Goal: Task Accomplishment & Management: Manage account settings

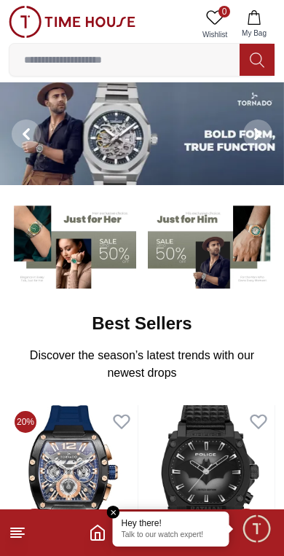
click at [9, 527] on icon at bounding box center [17, 531] width 17 height 17
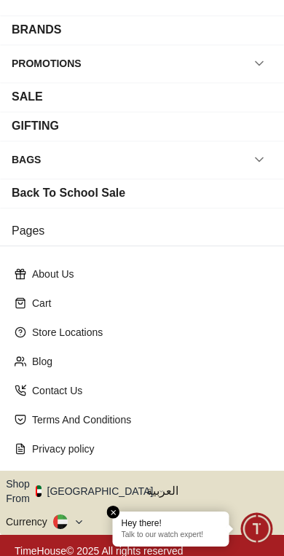
scroll to position [191, 0]
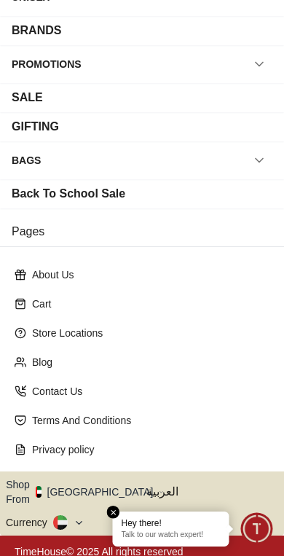
click at [159, 489] on icon "button" at bounding box center [161, 491] width 5 height 11
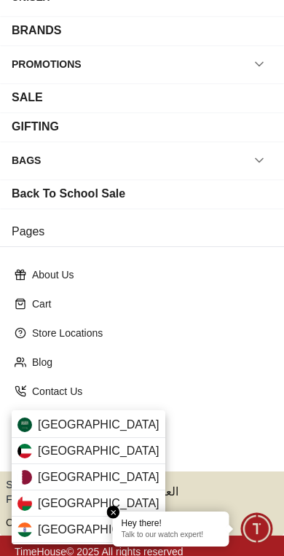
click at [100, 429] on span "[GEOGRAPHIC_DATA]" at bounding box center [99, 424] width 122 height 17
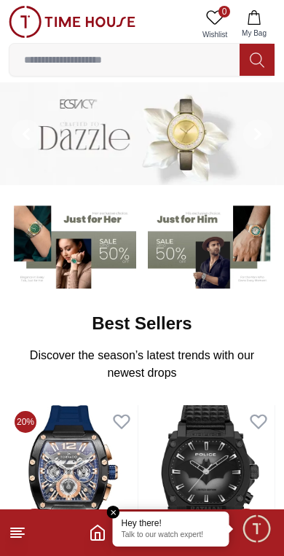
click at [128, 507] on img at bounding box center [73, 478] width 129 height 146
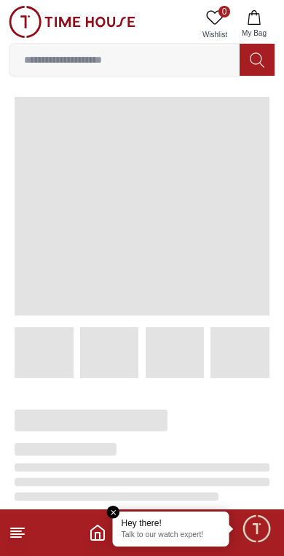
click at [119, 507] on div at bounding box center [130, 528] width 278 height 300
click at [117, 510] on em "Close tooltip" at bounding box center [113, 511] width 13 height 13
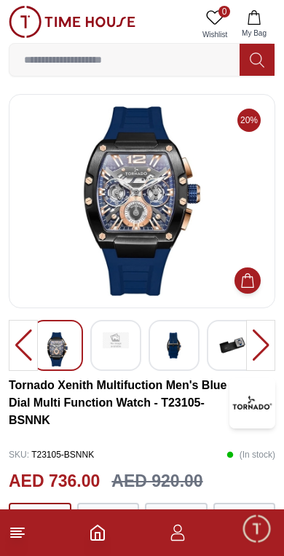
click at [23, 20] on img at bounding box center [72, 22] width 127 height 32
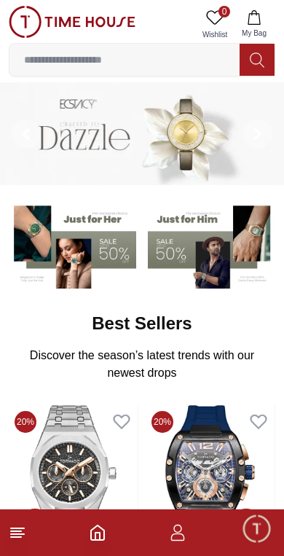
click at [33, 27] on img at bounding box center [72, 22] width 127 height 32
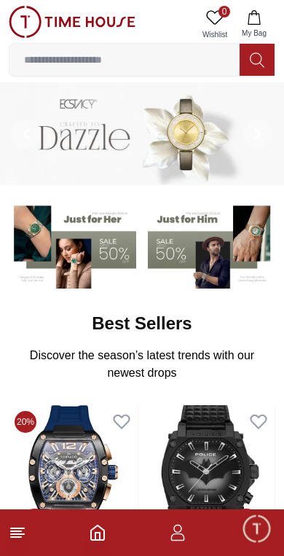
click at [181, 532] on icon "button" at bounding box center [177, 531] width 17 height 17
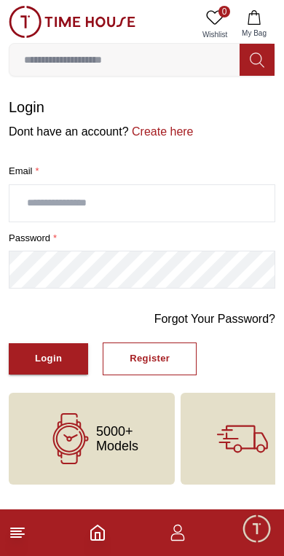
click at [130, 203] on input "text" at bounding box center [141, 203] width 265 height 36
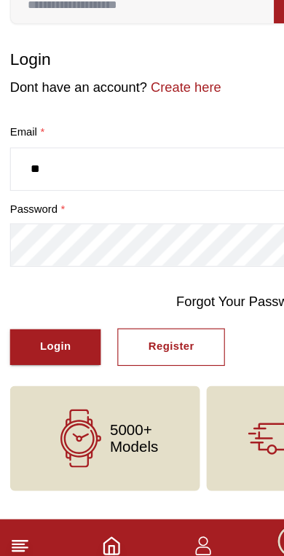
type input "**********"
click at [47, 350] on div "Login" at bounding box center [48, 358] width 27 height 17
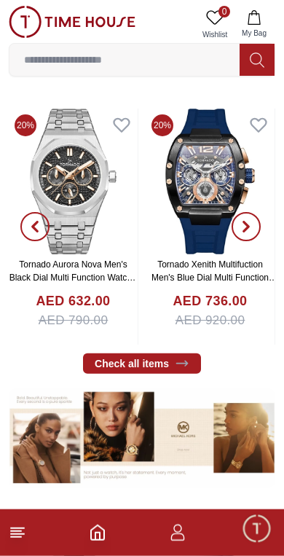
scroll to position [299, 0]
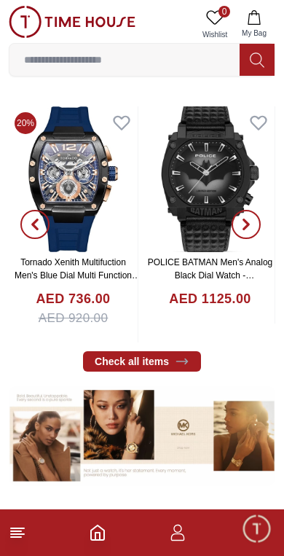
click at [177, 363] on icon at bounding box center [182, 361] width 15 height 15
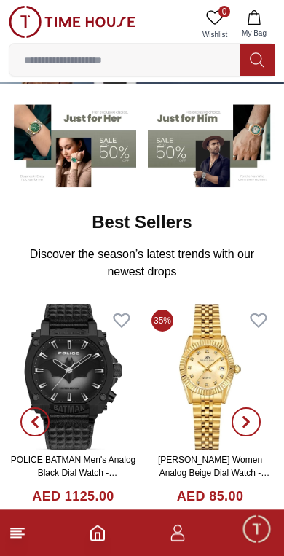
scroll to position [100, 0]
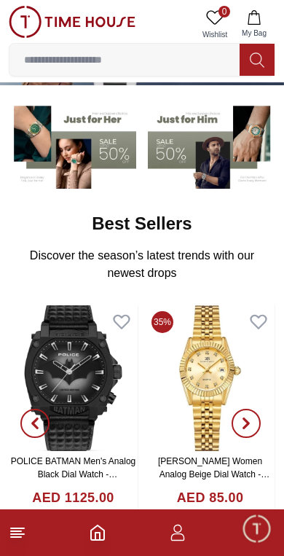
click at [15, 532] on icon at bounding box center [17, 531] width 17 height 17
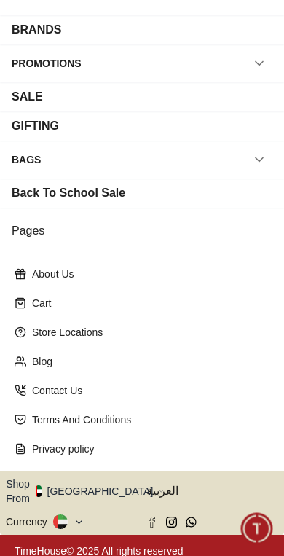
scroll to position [191, 0]
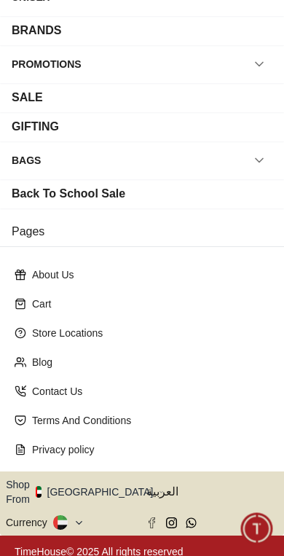
click at [102, 492] on button "Shop From [GEOGRAPHIC_DATA]" at bounding box center [85, 491] width 158 height 29
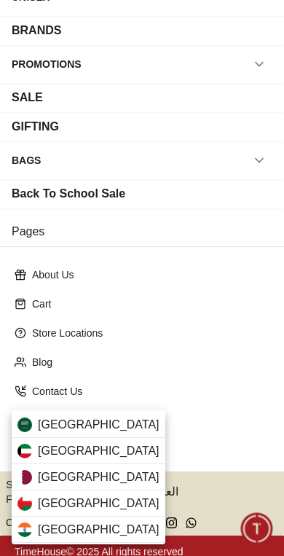
click at [100, 426] on span "[GEOGRAPHIC_DATA]" at bounding box center [99, 424] width 122 height 17
